Goal: Transaction & Acquisition: Purchase product/service

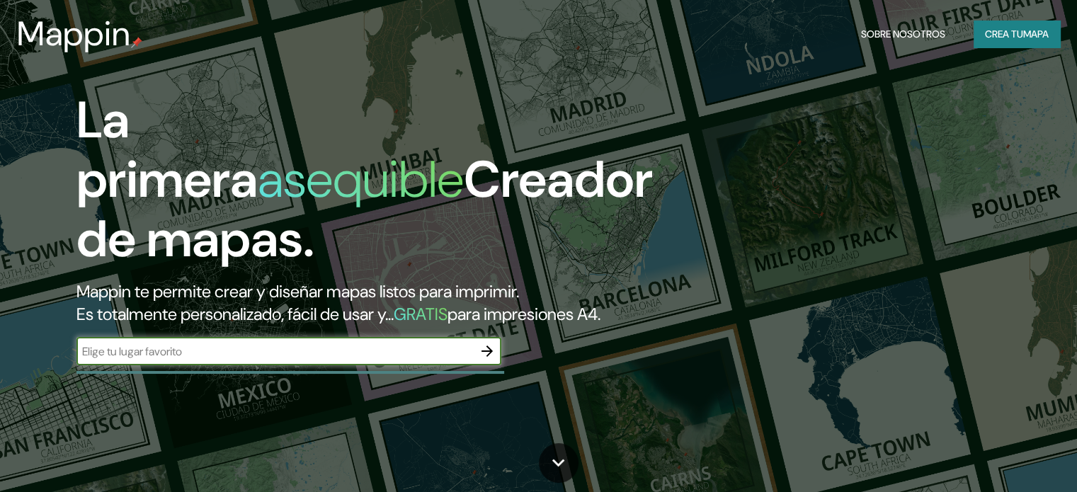
click at [261, 360] on input "text" at bounding box center [274, 351] width 397 height 16
type input "rosario [GEOGRAPHIC_DATA]"
click at [487, 357] on icon "button" at bounding box center [487, 351] width 11 height 11
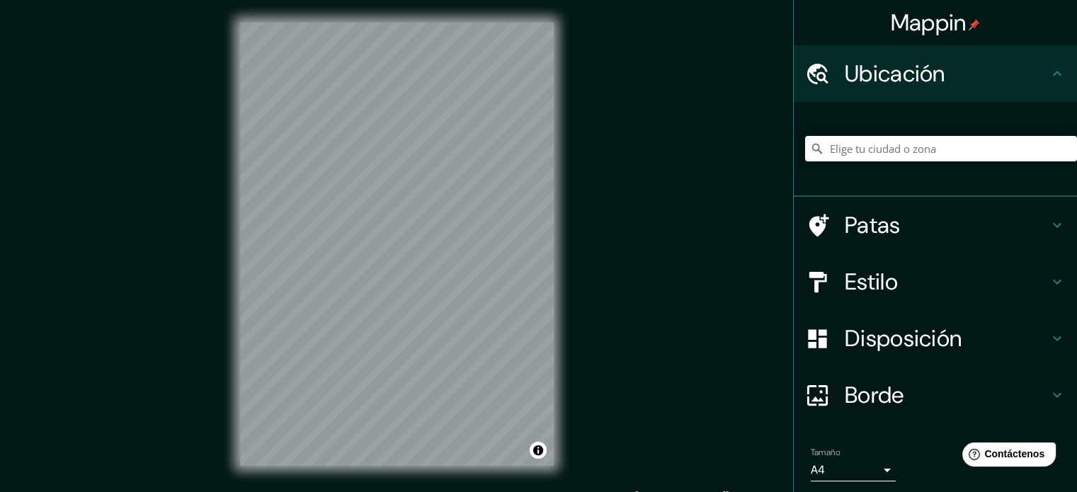
click at [879, 280] on font "Estilo" at bounding box center [871, 282] width 53 height 30
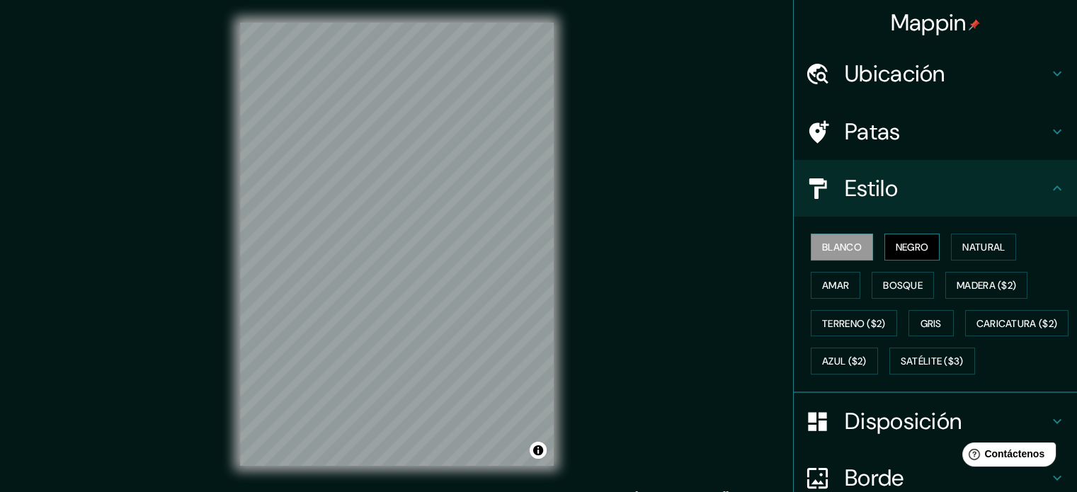
click at [899, 251] on font "Negro" at bounding box center [912, 247] width 33 height 13
click at [827, 290] on font "Amar" at bounding box center [835, 285] width 27 height 13
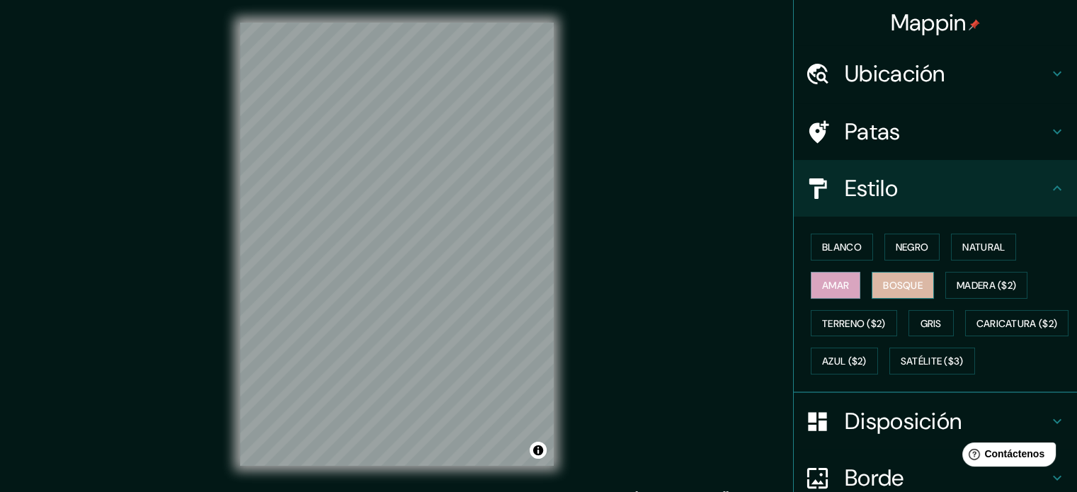
click at [906, 290] on font "Bosque" at bounding box center [903, 285] width 40 height 13
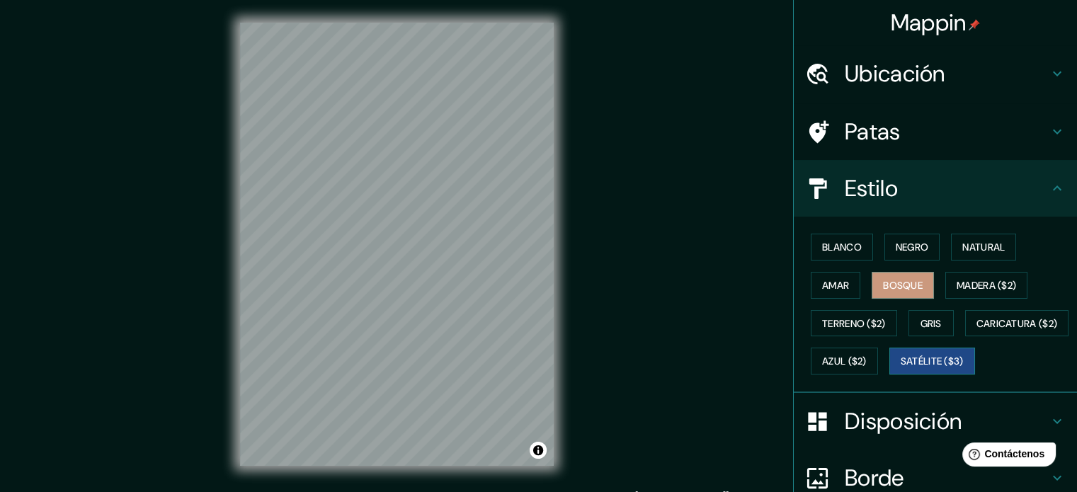
click at [889, 375] on button "Satélite ($3)" at bounding box center [932, 361] width 86 height 27
click at [598, 42] on div "Mappin Ubicación Patas Estilo Blanco Negro Natural [PERSON_NAME] ($2) Terreno (…" at bounding box center [538, 255] width 1077 height 511
click at [575, 149] on div "© Mapbox © OpenStreetMap Improve this map © Maxar" at bounding box center [396, 244] width 359 height 489
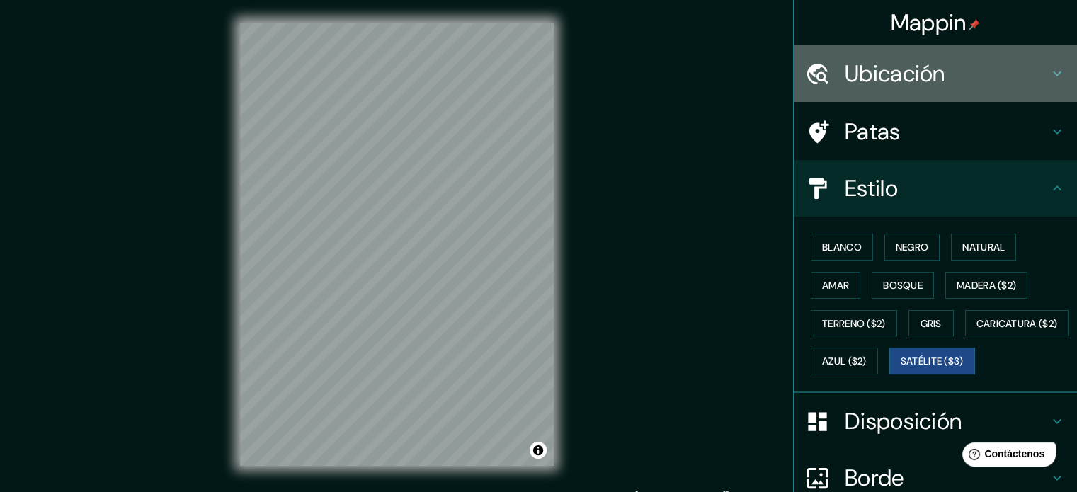
click at [850, 72] on font "Ubicación" at bounding box center [895, 74] width 101 height 30
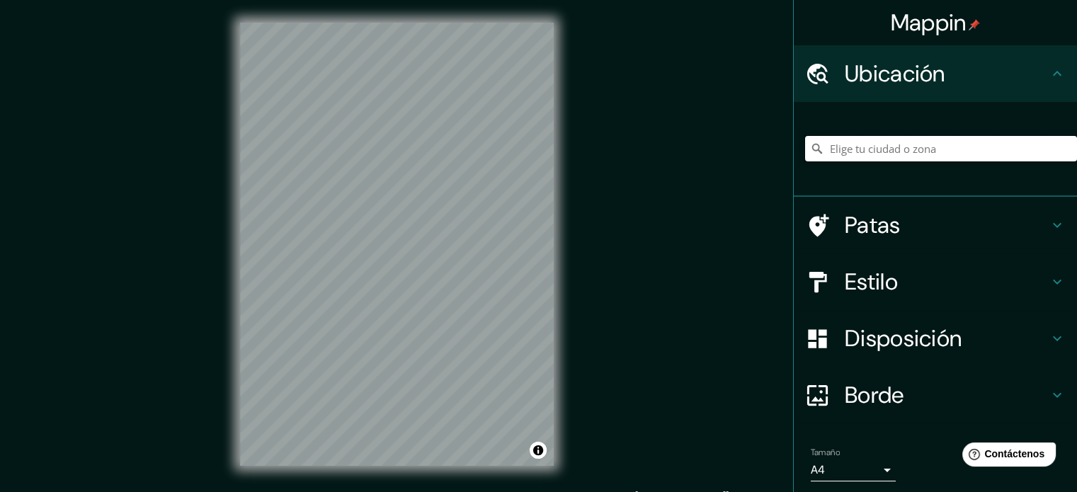
click at [857, 144] on input "Elige tu ciudad o zona" at bounding box center [941, 148] width 272 height 25
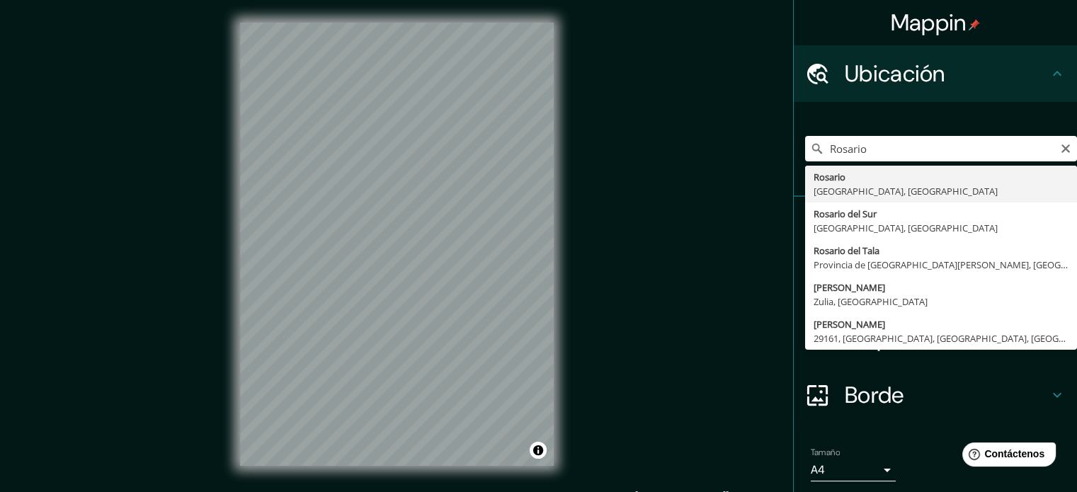
type input "[GEOGRAPHIC_DATA], [GEOGRAPHIC_DATA], [GEOGRAPHIC_DATA]"
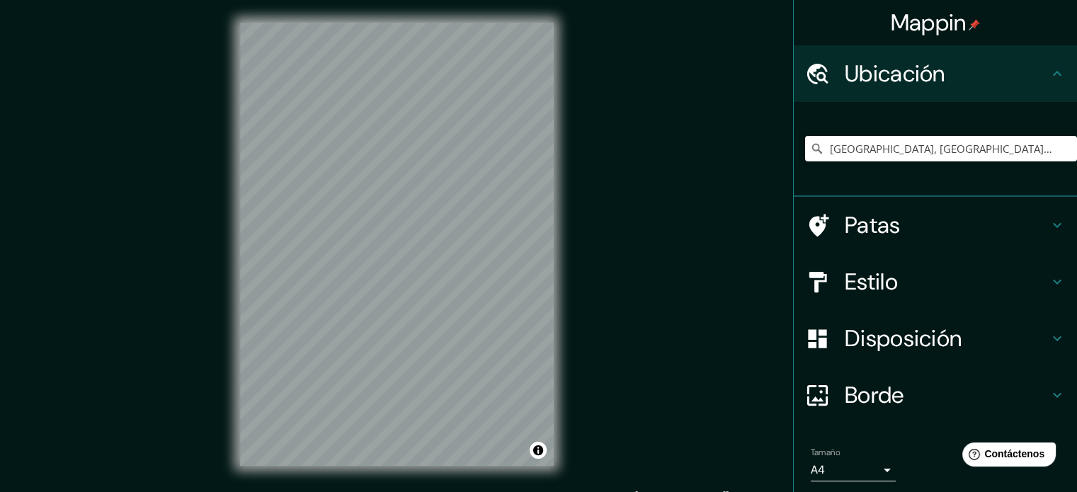
click at [883, 283] on font "Estilo" at bounding box center [871, 282] width 53 height 30
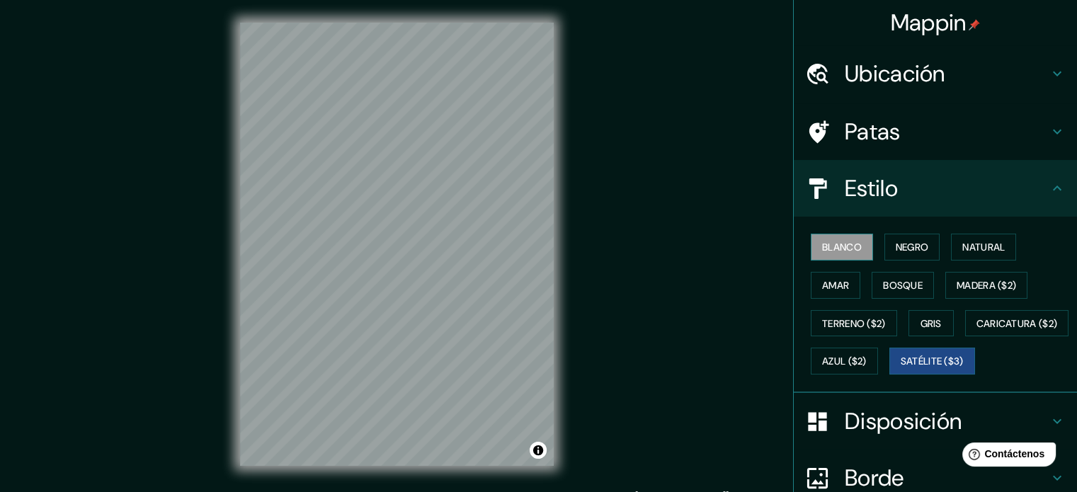
click at [822, 246] on font "Blanco" at bounding box center [842, 247] width 40 height 13
click at [906, 247] on font "Negro" at bounding box center [912, 247] width 33 height 13
click at [853, 243] on button "Blanco" at bounding box center [842, 247] width 62 height 27
click at [962, 243] on font "Natural" at bounding box center [983, 247] width 42 height 13
click at [840, 249] on font "Blanco" at bounding box center [842, 247] width 40 height 13
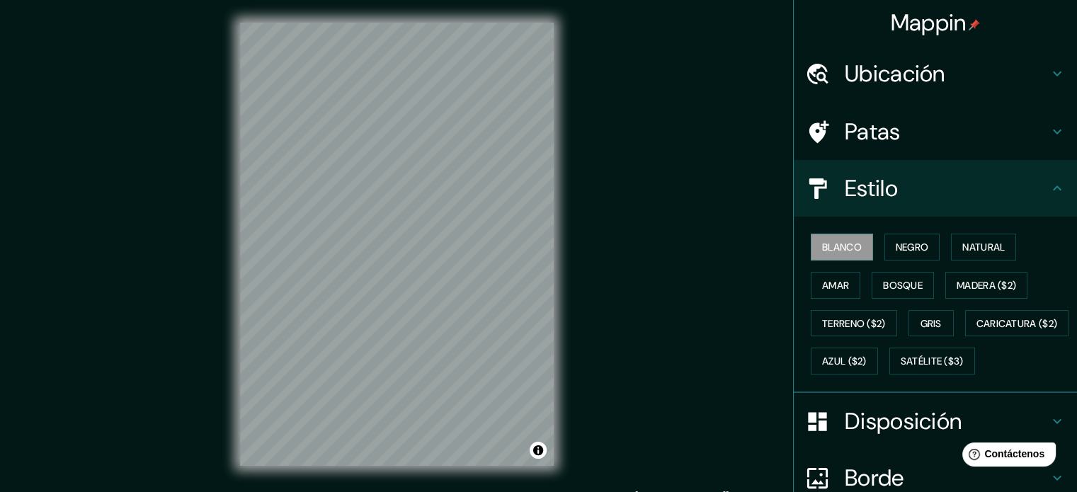
click at [921, 196] on h4 "Estilo" at bounding box center [947, 188] width 204 height 28
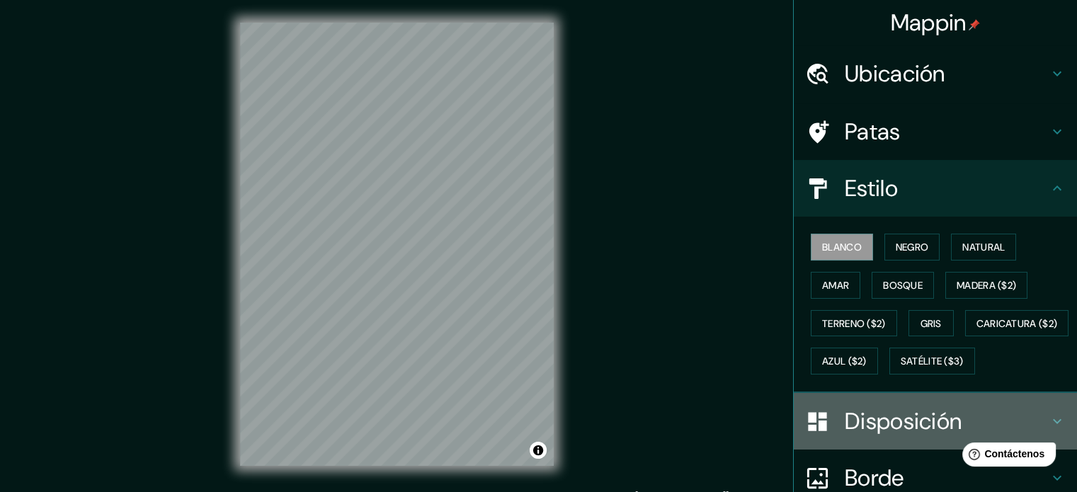
click at [881, 436] on font "Disposición" at bounding box center [903, 421] width 117 height 30
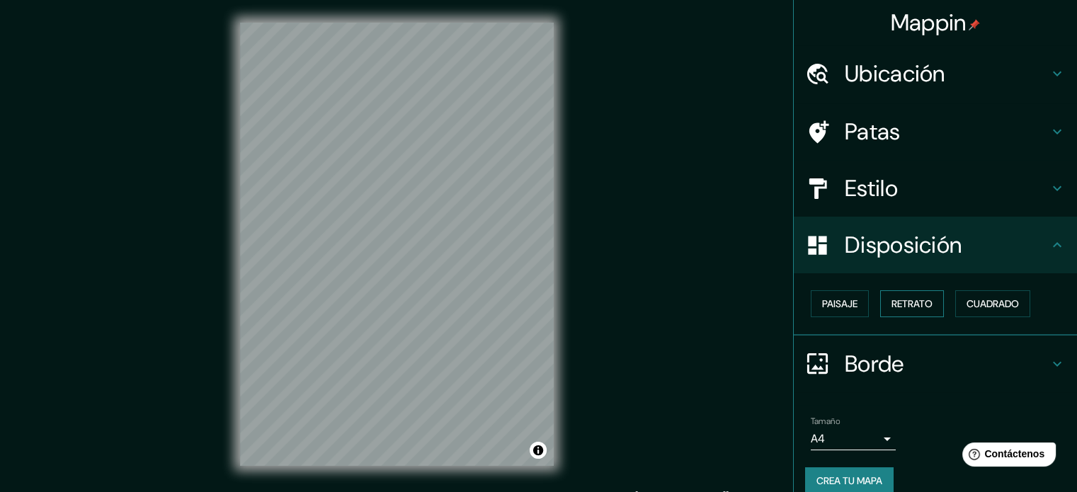
click at [916, 301] on font "Retrato" at bounding box center [912, 303] width 41 height 13
click at [983, 300] on font "Cuadrado" at bounding box center [993, 303] width 52 height 13
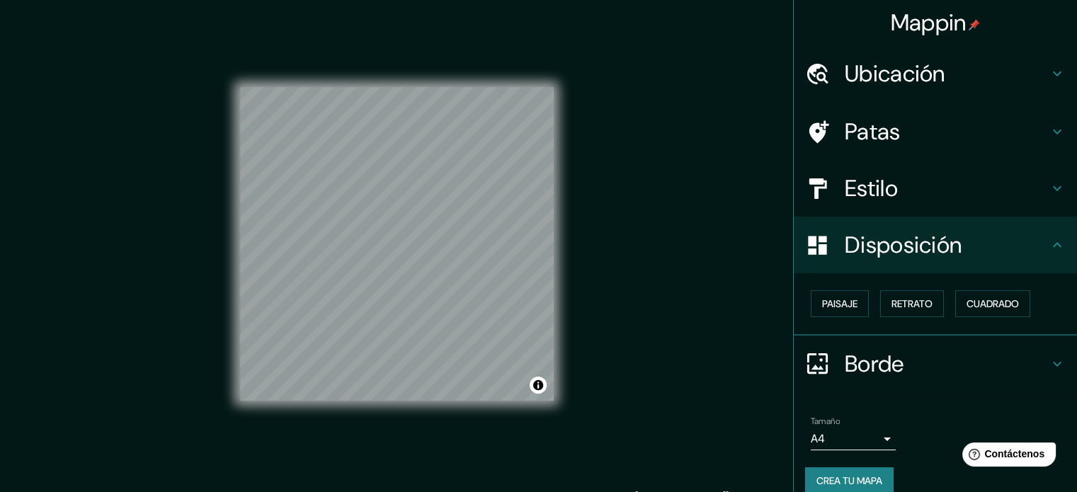
click at [855, 478] on font "Crea tu mapa" at bounding box center [849, 480] width 66 height 13
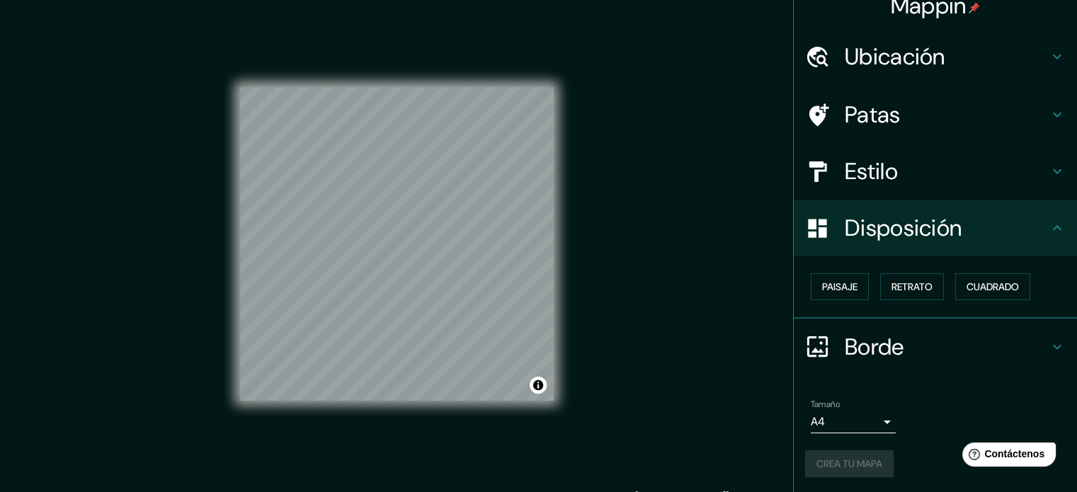
scroll to position [18, 0]
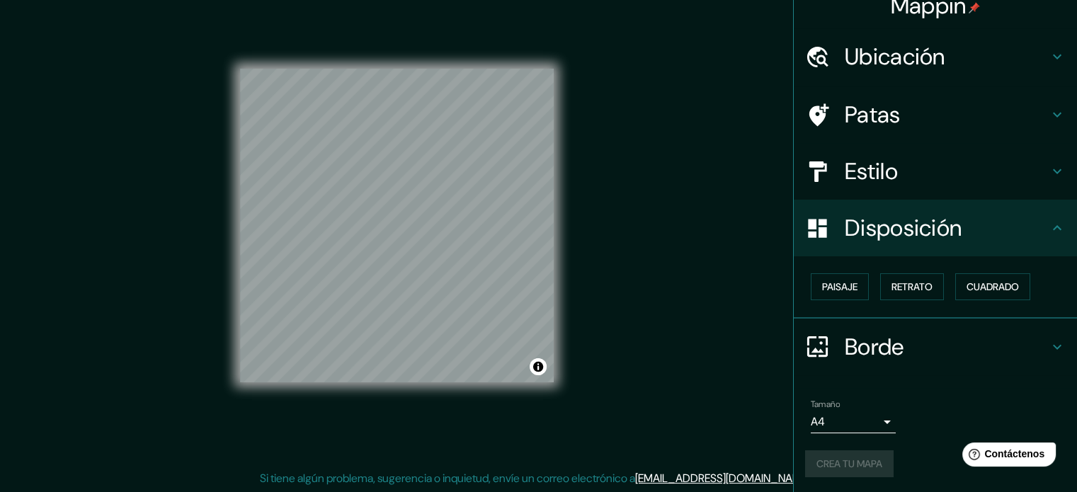
click at [947, 401] on div "Tamaño A4 single" at bounding box center [935, 416] width 261 height 45
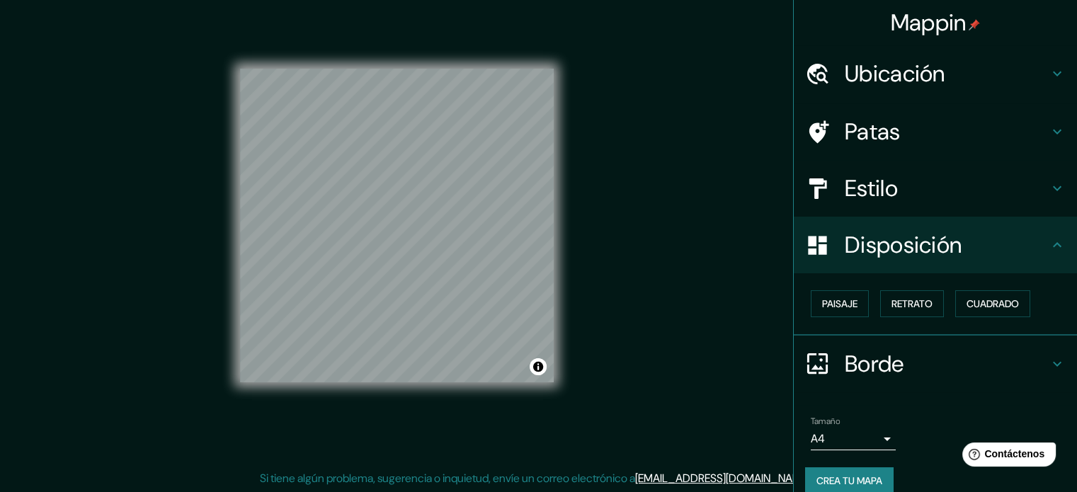
scroll to position [17, 0]
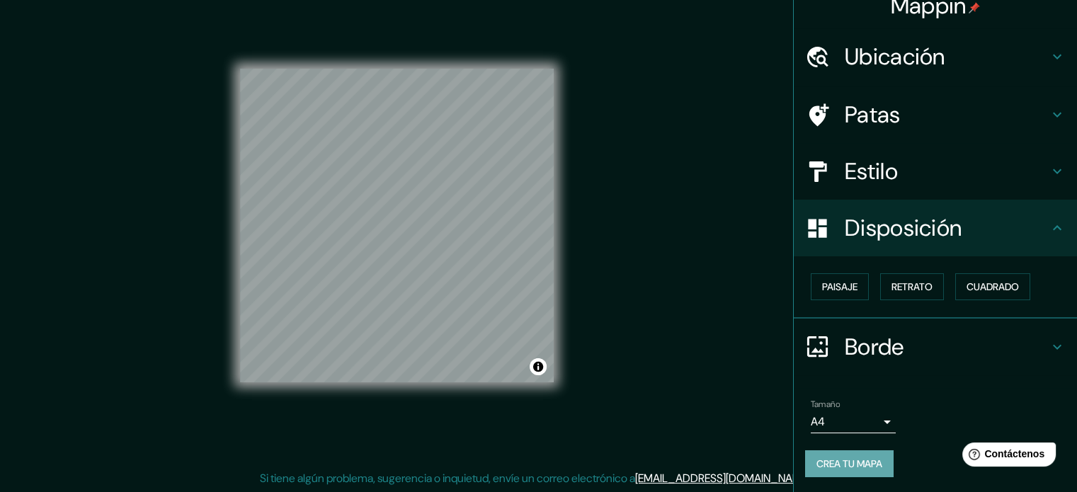
click at [860, 464] on font "Crea tu mapa" at bounding box center [849, 463] width 66 height 13
click at [147, 62] on div "Mappin Ubicación [GEOGRAPHIC_DATA], [GEOGRAPHIC_DATA], [GEOGRAPHIC_DATA] Patas …" at bounding box center [538, 237] width 1077 height 511
